Goal: Task Accomplishment & Management: Complete application form

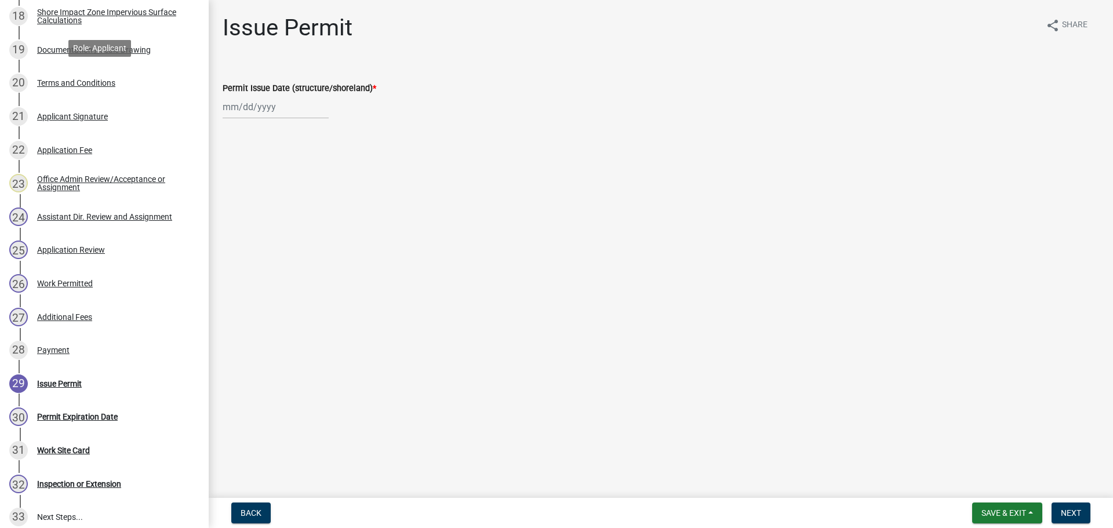
scroll to position [812, 0]
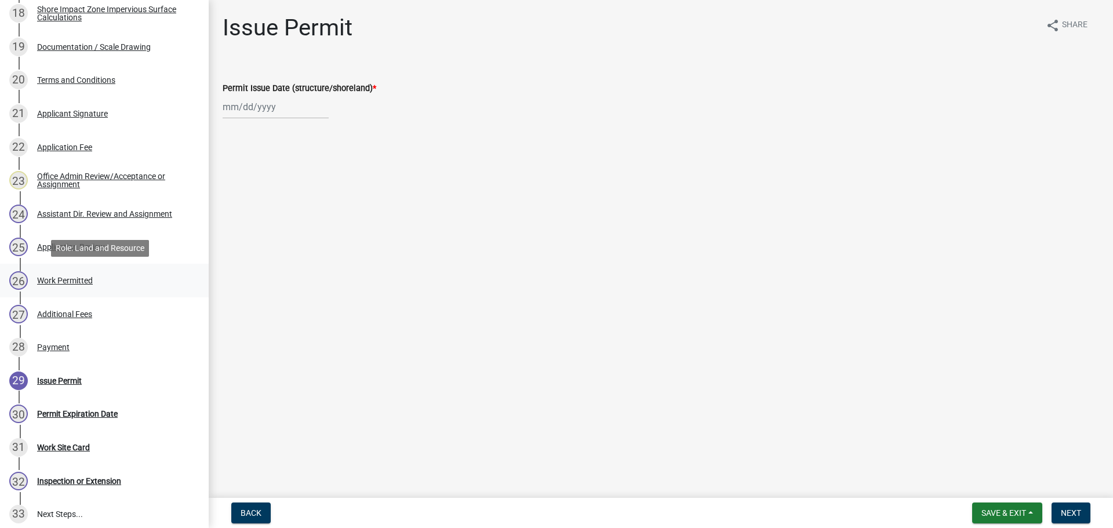
click at [64, 274] on div "26 Work Permitted" at bounding box center [99, 280] width 181 height 19
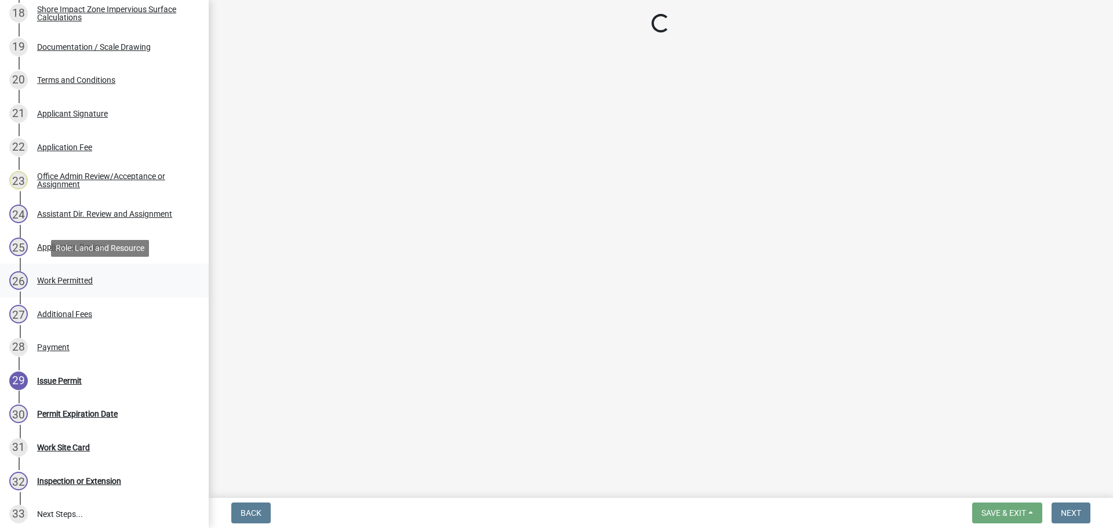
select select "67745ee8-7159-4960-80f9-a638286b467c"
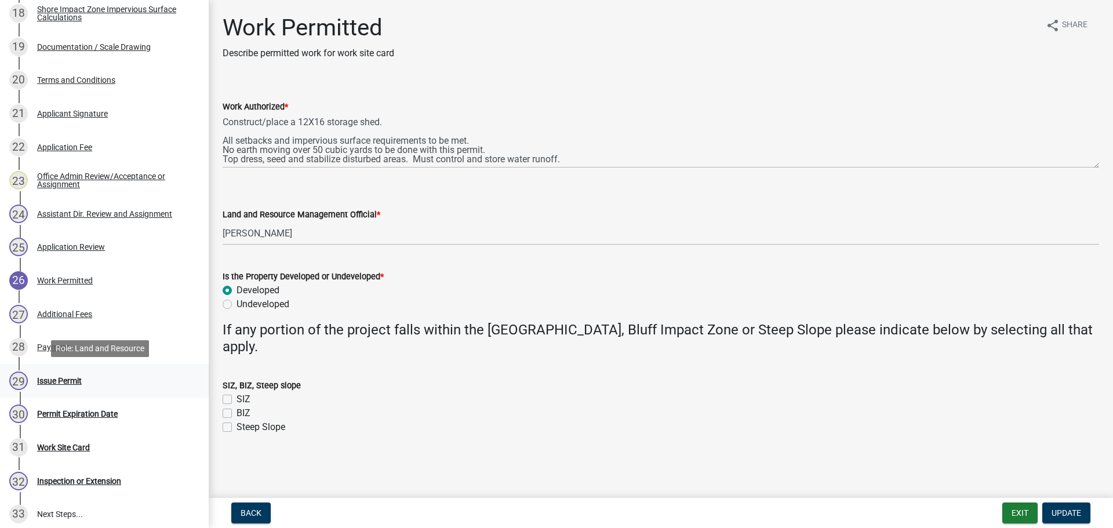
click at [54, 377] on div "Issue Permit" at bounding box center [59, 381] width 45 height 8
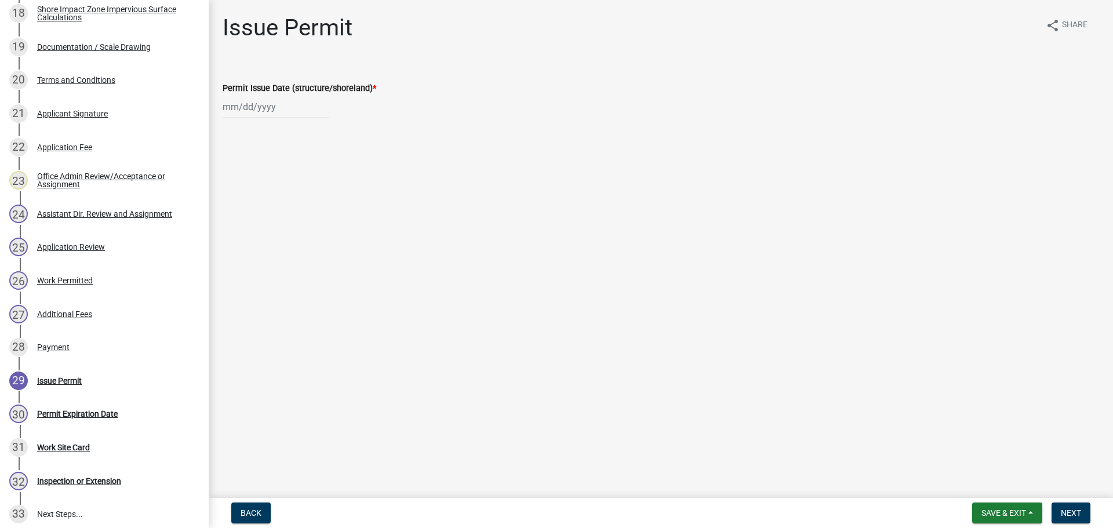
select select "8"
select select "2025"
click at [250, 106] on div "Jan Feb Mar Apr May Jun Jul Aug Sep Oct Nov Dec 1525 1526 1527 1528 1529 1530 1…" at bounding box center [276, 107] width 106 height 24
click at [290, 206] on div "14" at bounding box center [290, 206] width 19 height 19
type input "08/14/2025"
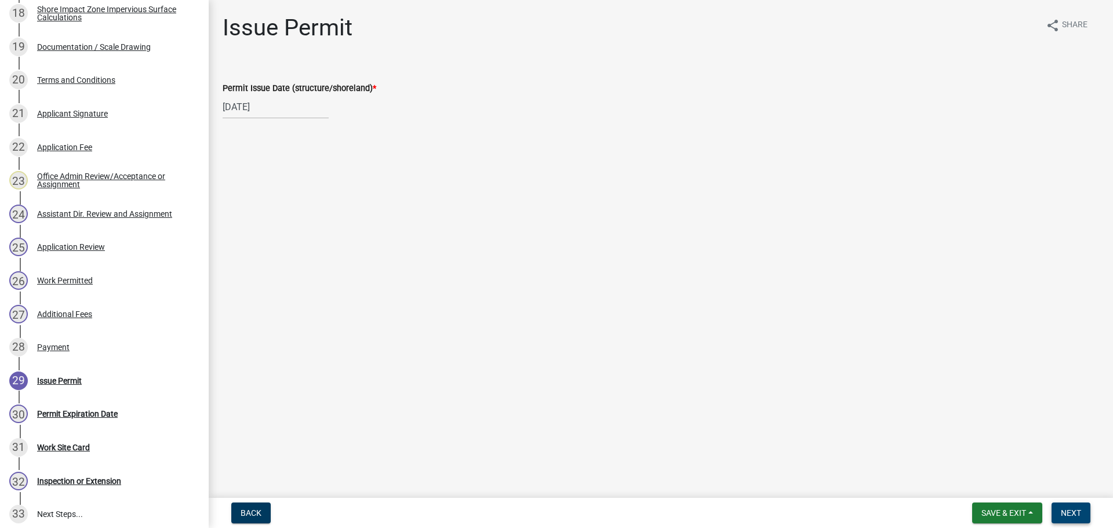
click at [1079, 508] on span "Next" at bounding box center [1071, 512] width 20 height 9
click at [1074, 504] on button "Next" at bounding box center [1071, 513] width 39 height 21
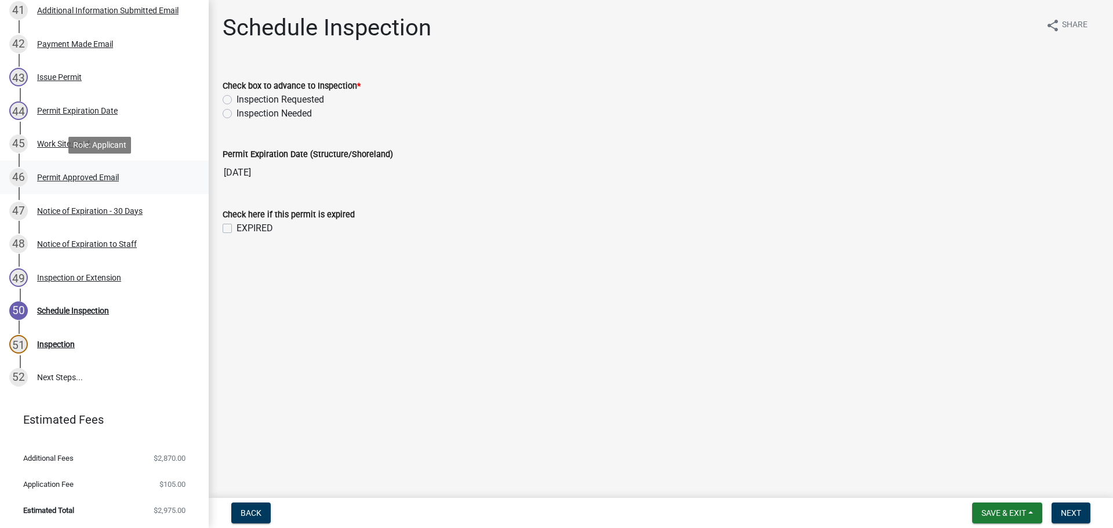
scroll to position [1525, 0]
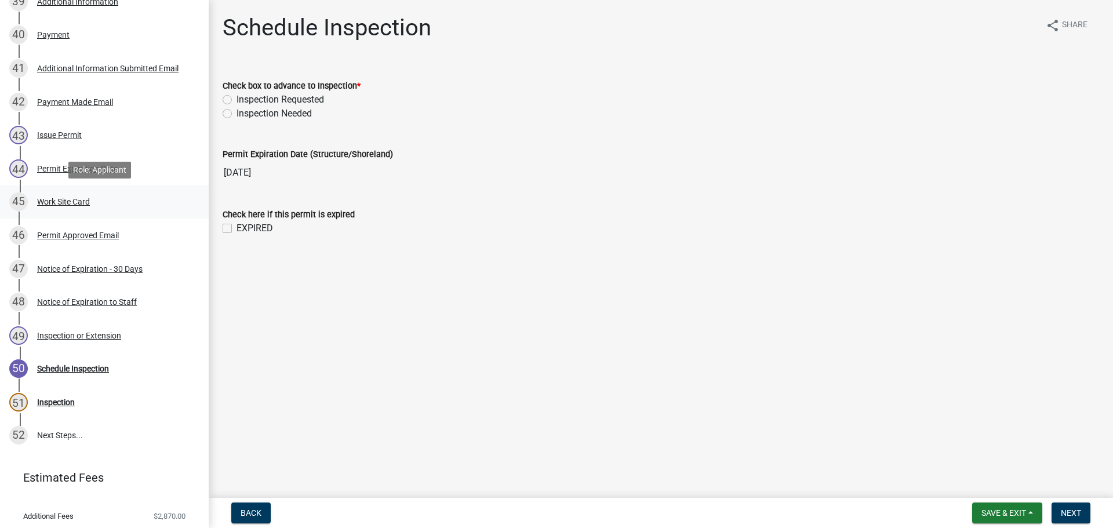
click at [64, 198] on div "Work Site Card" at bounding box center [63, 202] width 53 height 8
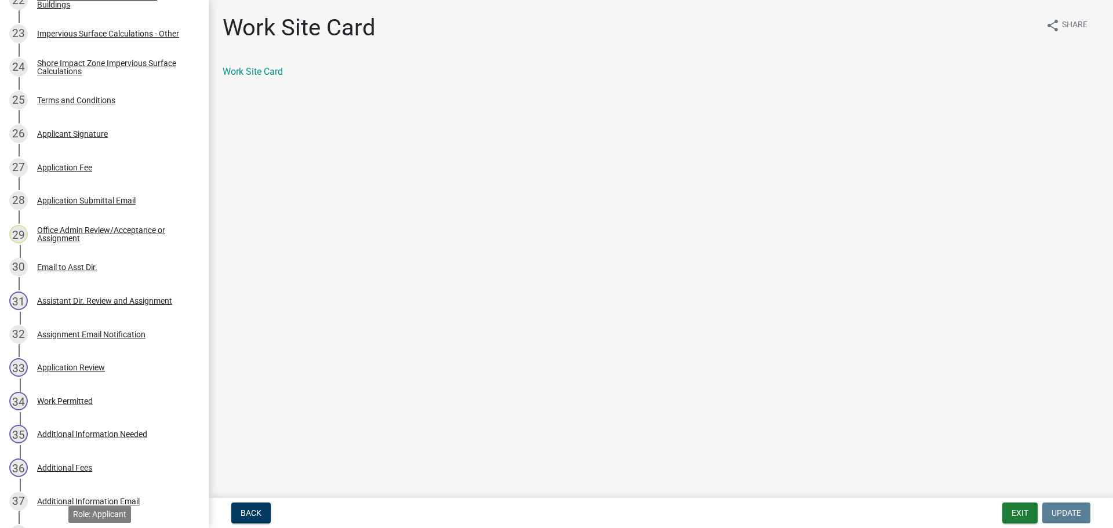
scroll to position [945, 0]
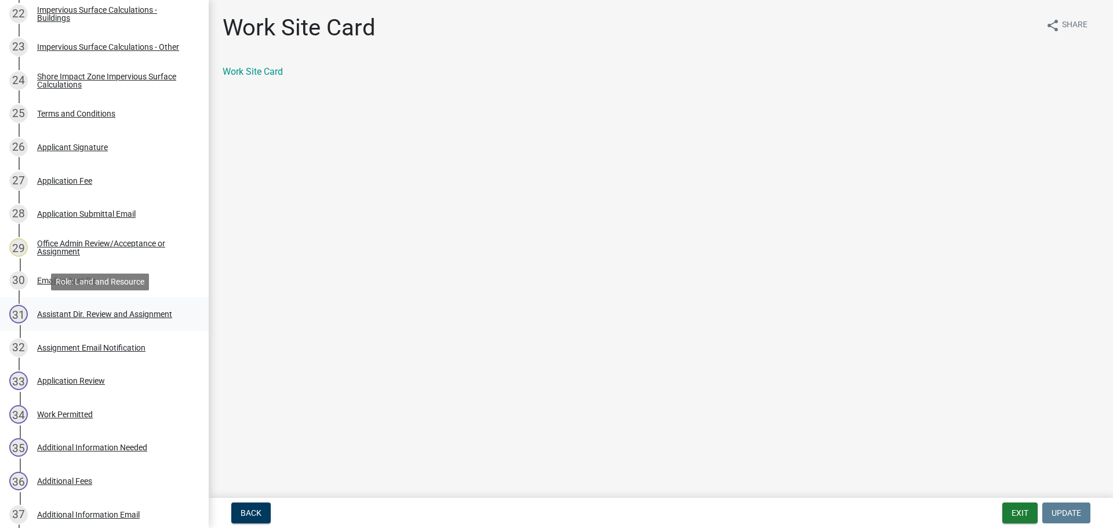
click at [140, 312] on div "Assistant Dir. Review and Assignment" at bounding box center [104, 314] width 135 height 8
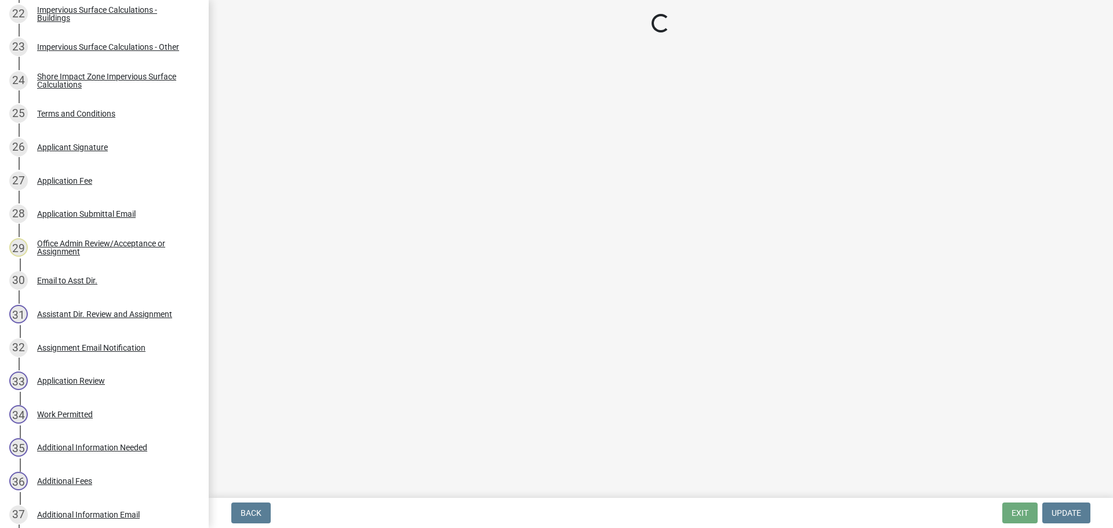
select select "46a67eee-2c7d-4579-9973-15a8b9f9d8c4"
select select "f6a741f6-6d10-4601-9562-2e8ce244b7e0"
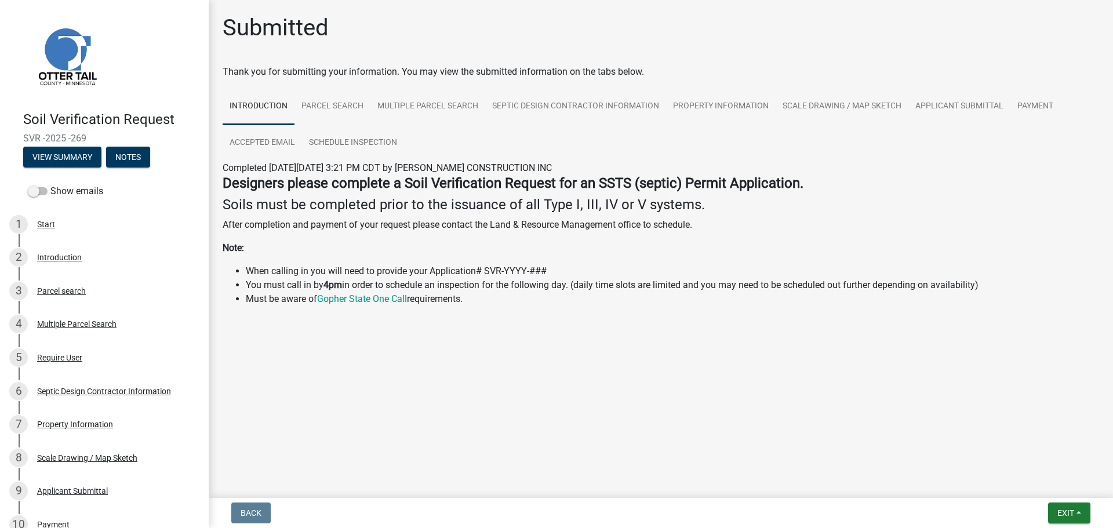
scroll to position [188, 0]
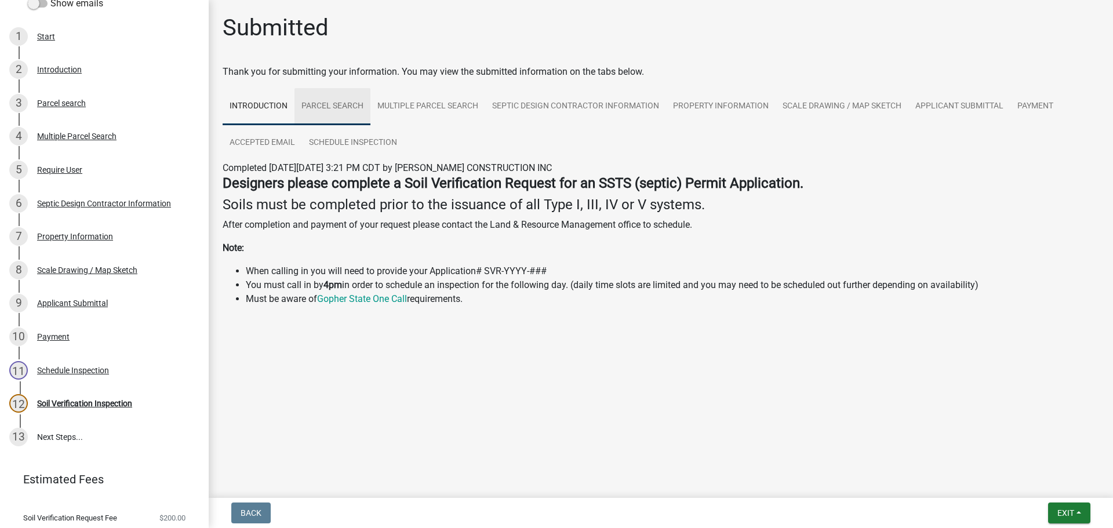
click at [360, 107] on link "Parcel search" at bounding box center [332, 106] width 76 height 37
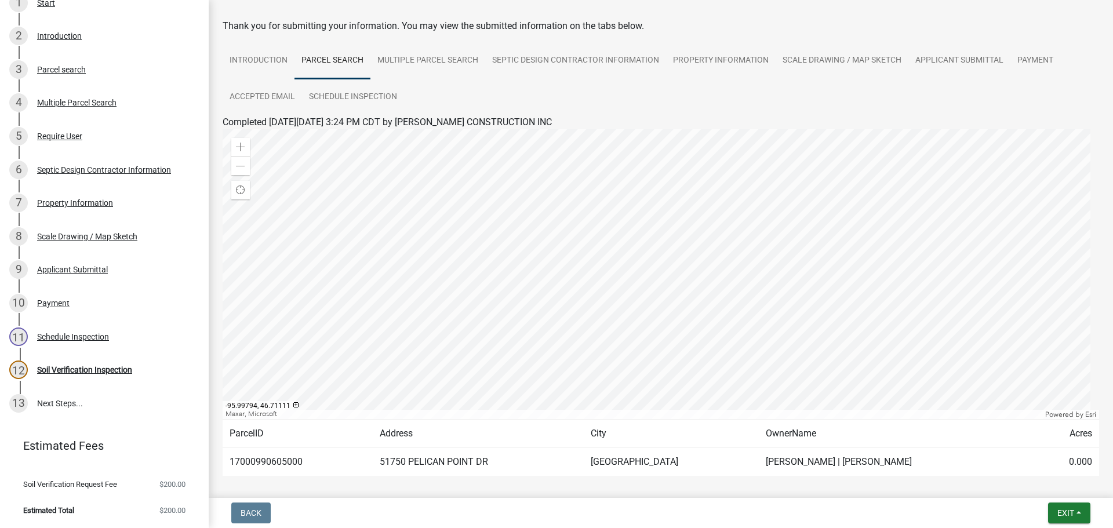
scroll to position [97, 0]
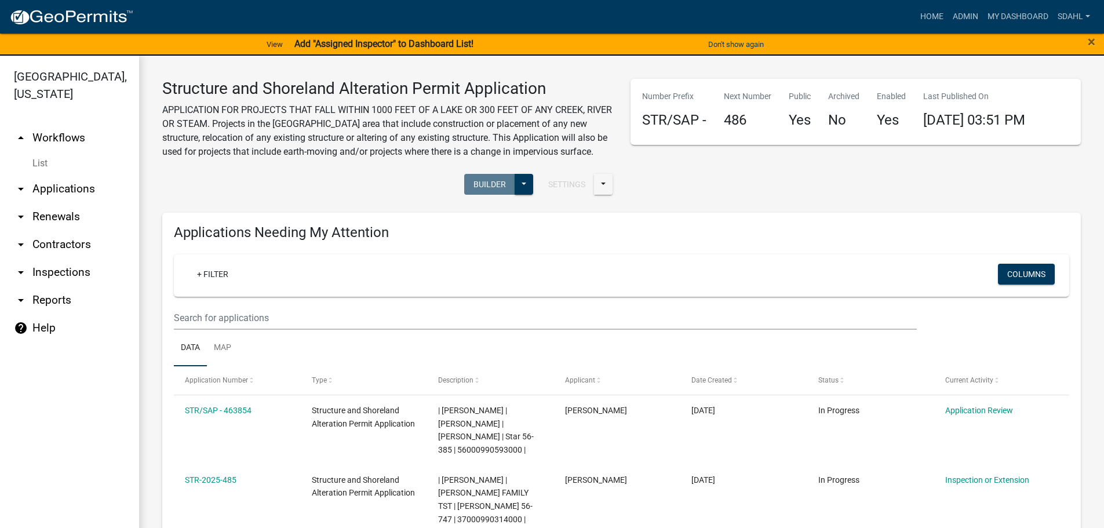
select select "1: 25"
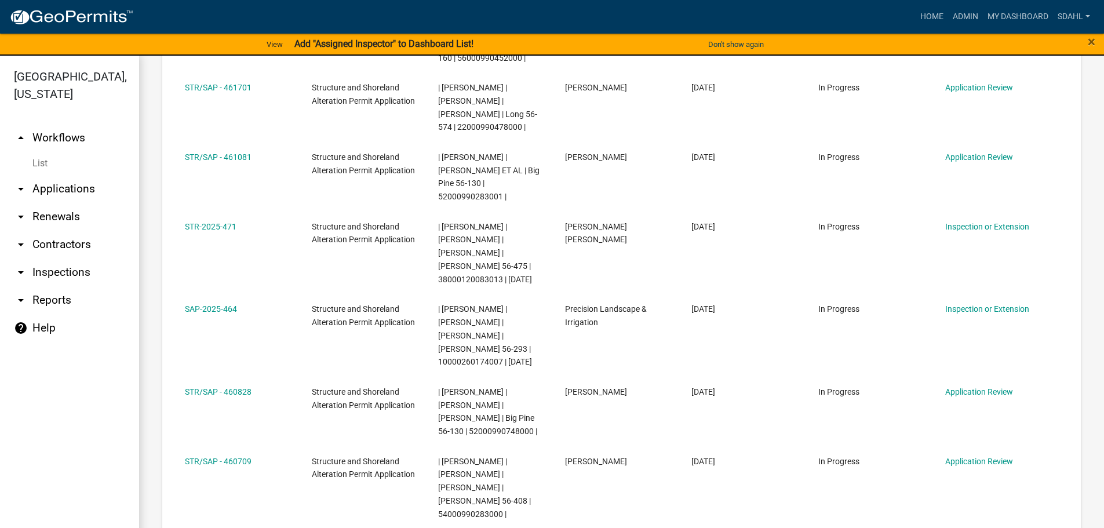
scroll to position [868, 0]
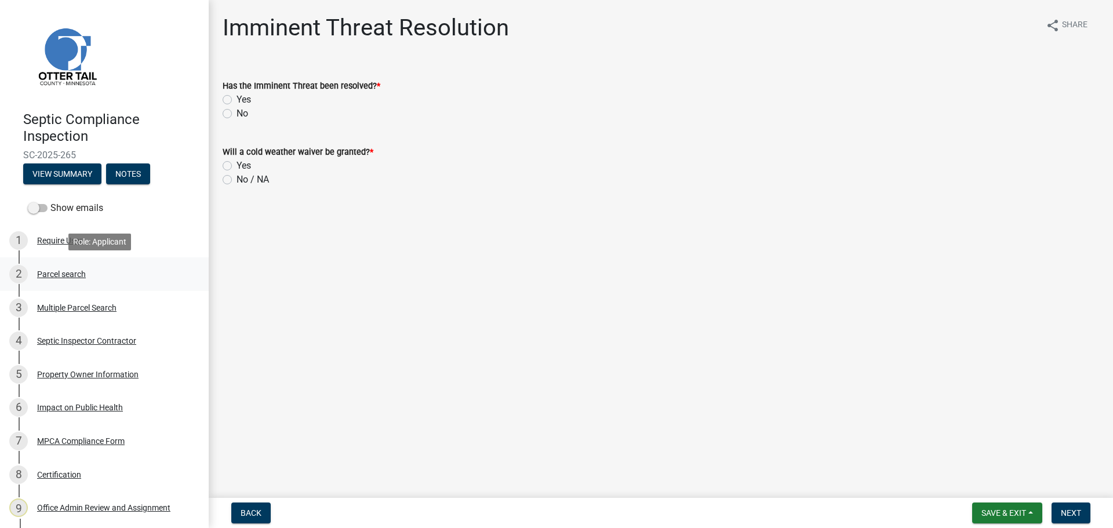
click at [67, 272] on div "Parcel search" at bounding box center [61, 274] width 49 height 8
